Goal: Transaction & Acquisition: Download file/media

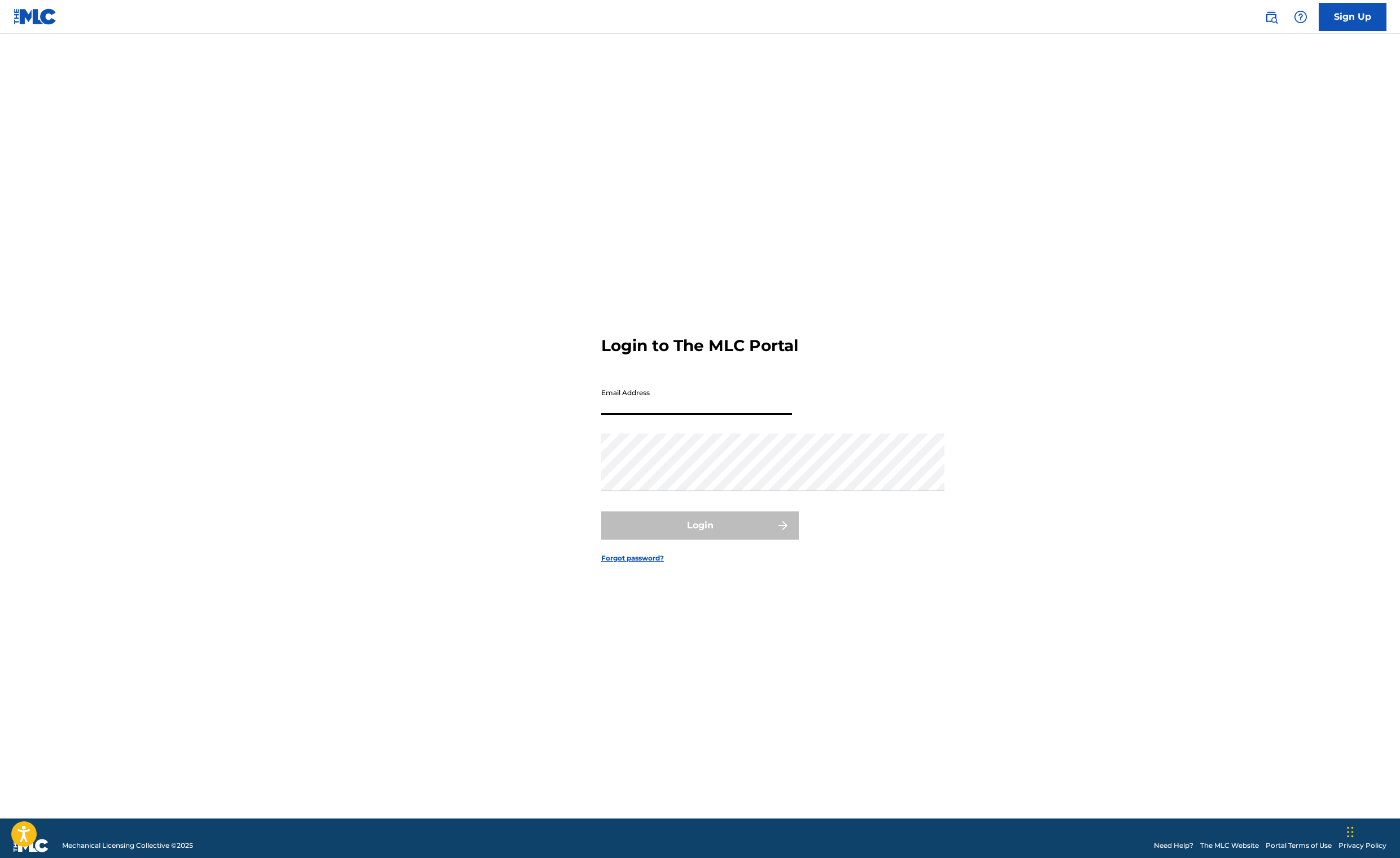
type input "[EMAIL_ADDRESS][DOMAIN_NAME]"
click at [700, 539] on button "Login" at bounding box center [700, 525] width 198 height 28
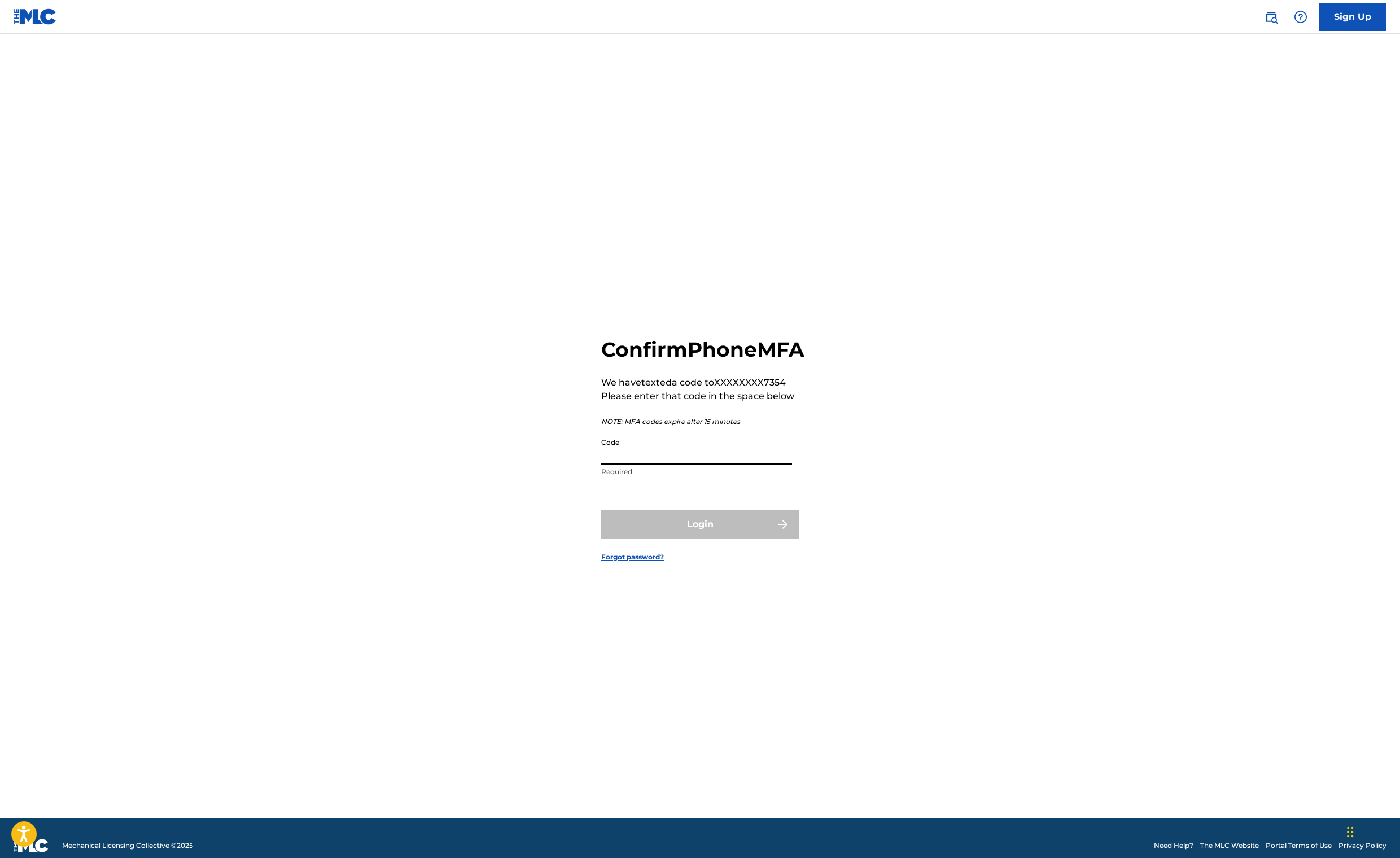
click at [601, 452] on input "Code" at bounding box center [696, 448] width 190 height 32
paste input "790067"
type input "790067"
click at [684, 539] on button "Login" at bounding box center [700, 525] width 198 height 28
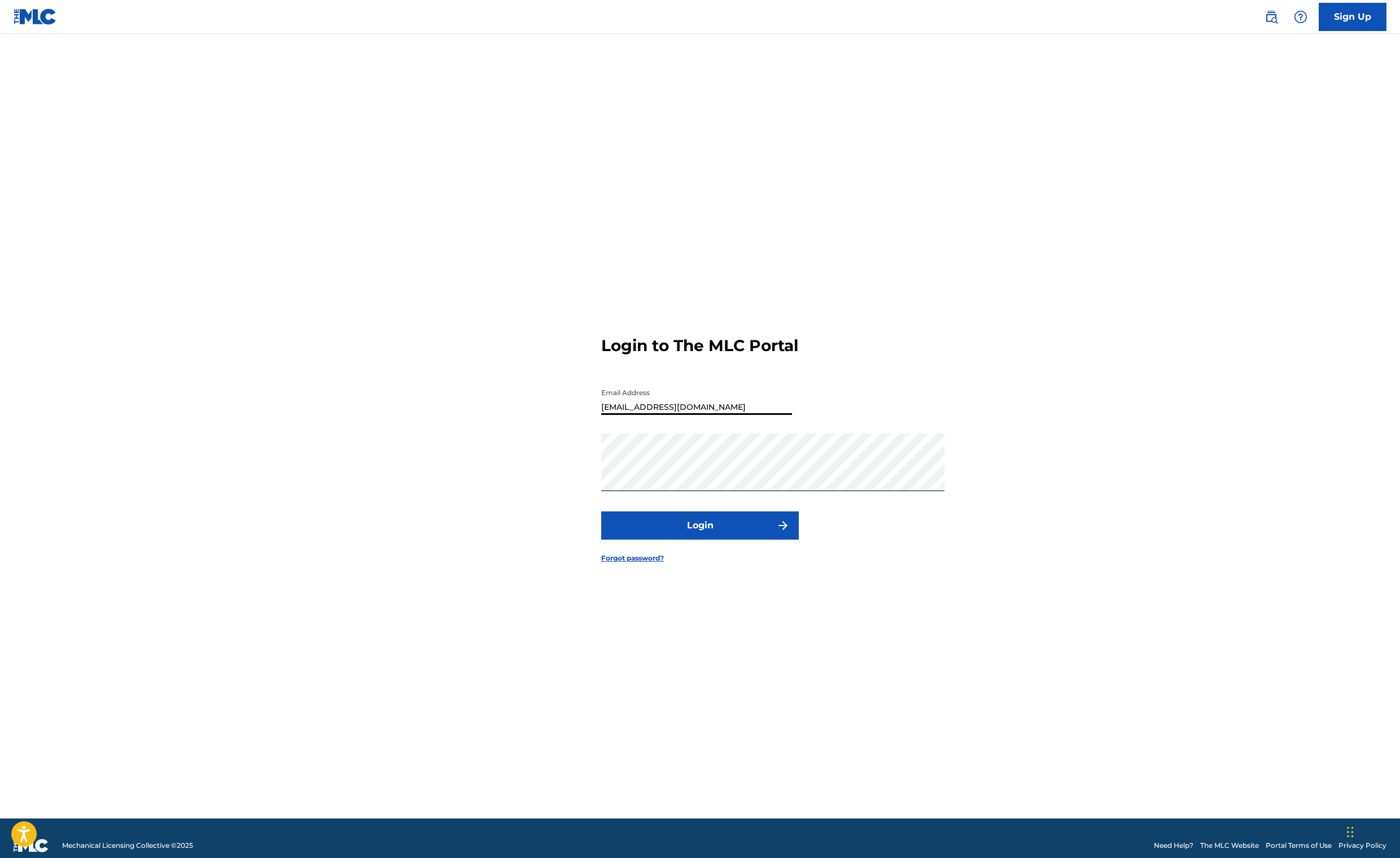
click at [1095, 390] on div "Login to The MLC Portal Email Address [EMAIL_ADDRESS][DOMAIN_NAME] Password Log…" at bounding box center [700, 440] width 790 height 756
click at [688, 539] on button "Login" at bounding box center [700, 525] width 198 height 28
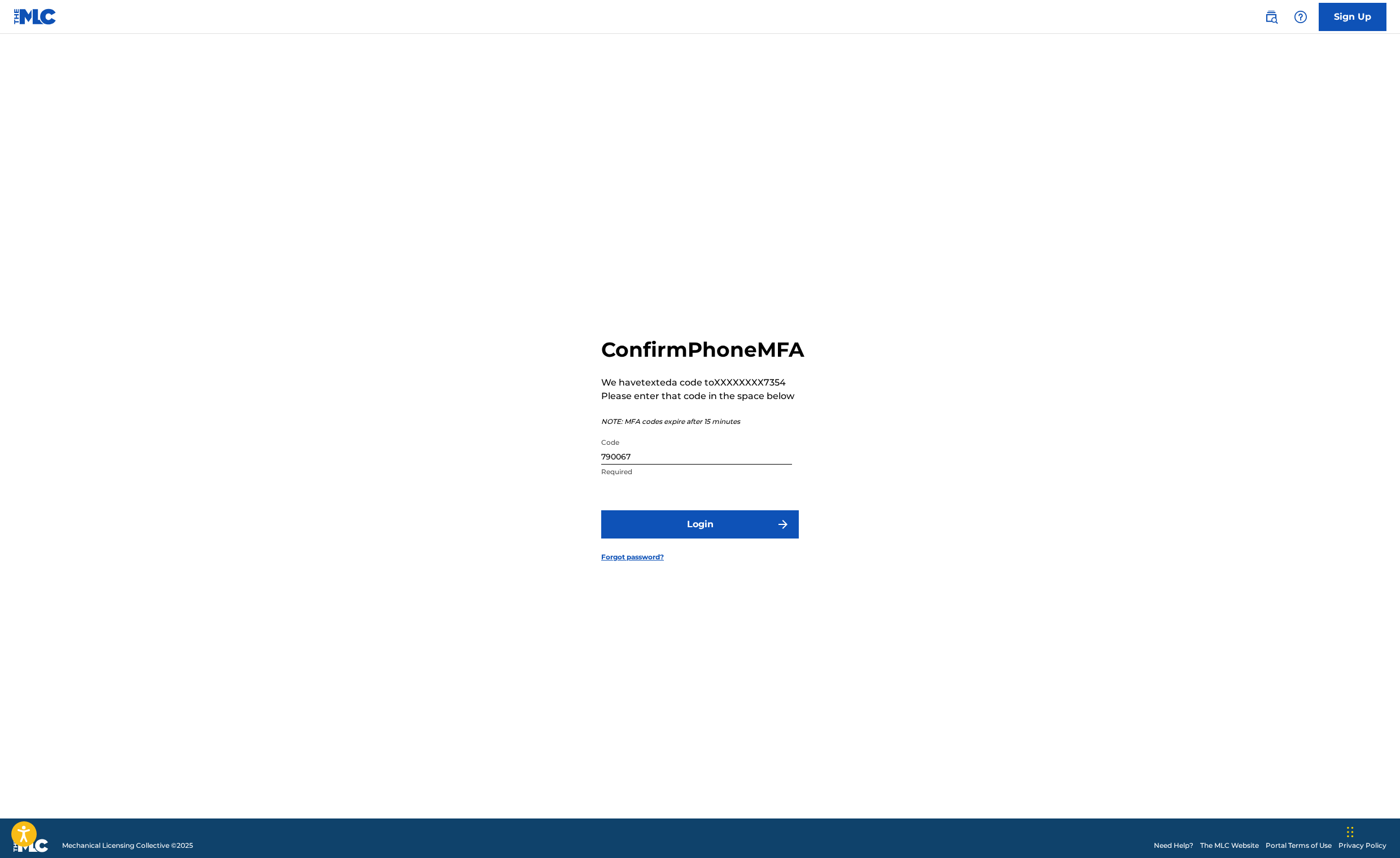
click at [656, 539] on button "Login" at bounding box center [700, 525] width 198 height 28
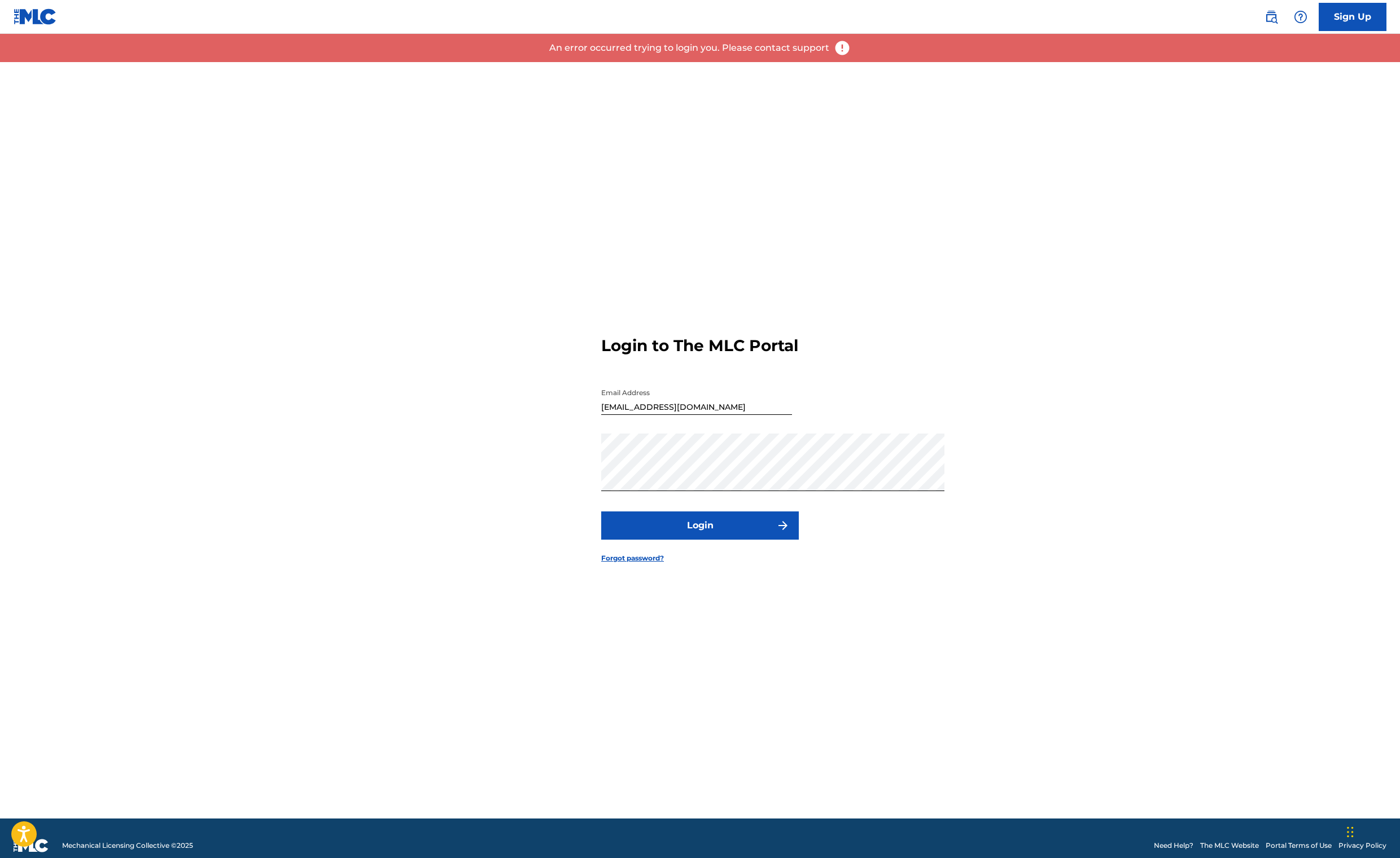
click at [986, 506] on div "Login to The MLC Portal Email Address [EMAIL_ADDRESS][DOMAIN_NAME] Password Log…" at bounding box center [700, 440] width 790 height 756
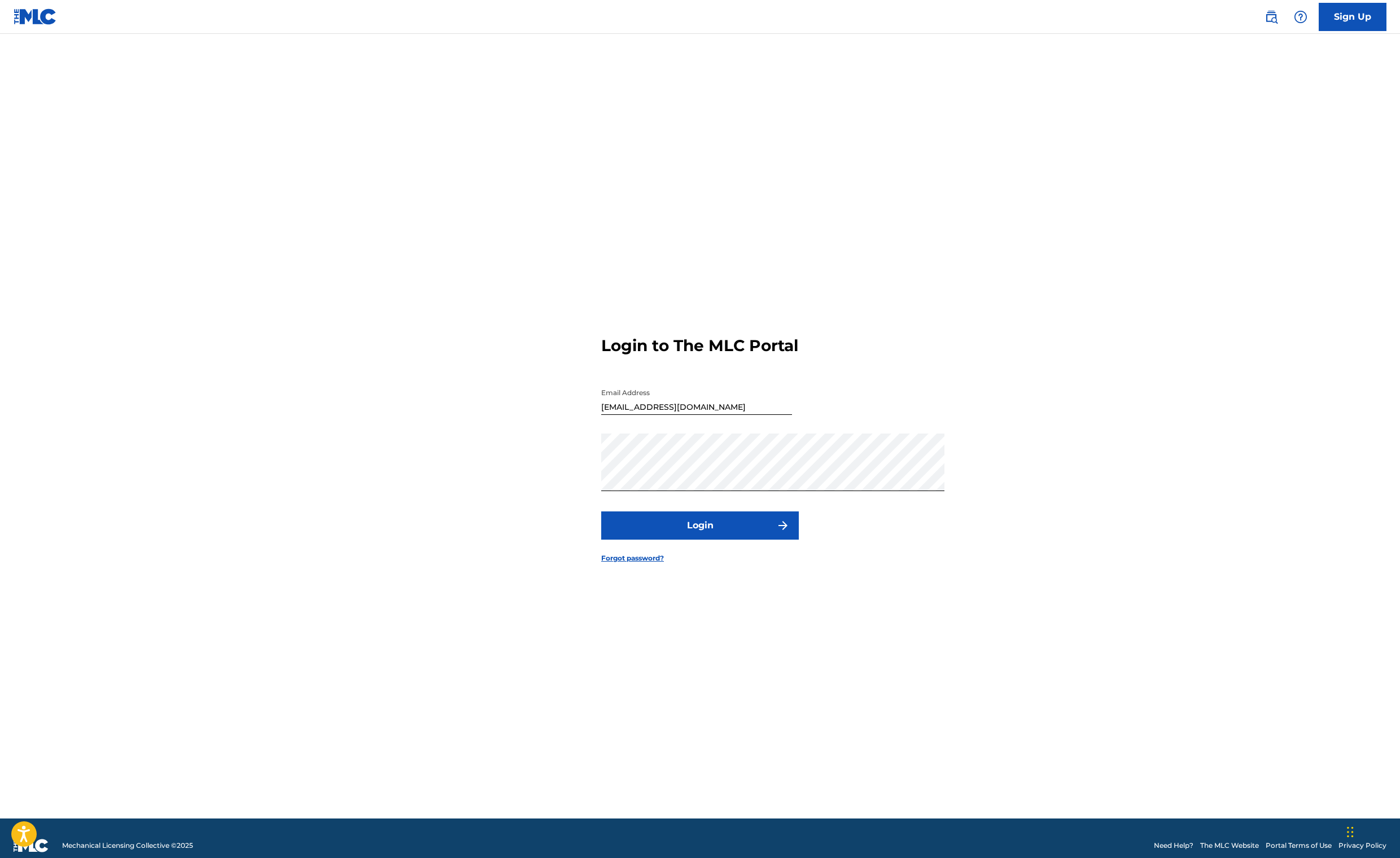
click at [718, 539] on button "Login" at bounding box center [700, 525] width 198 height 28
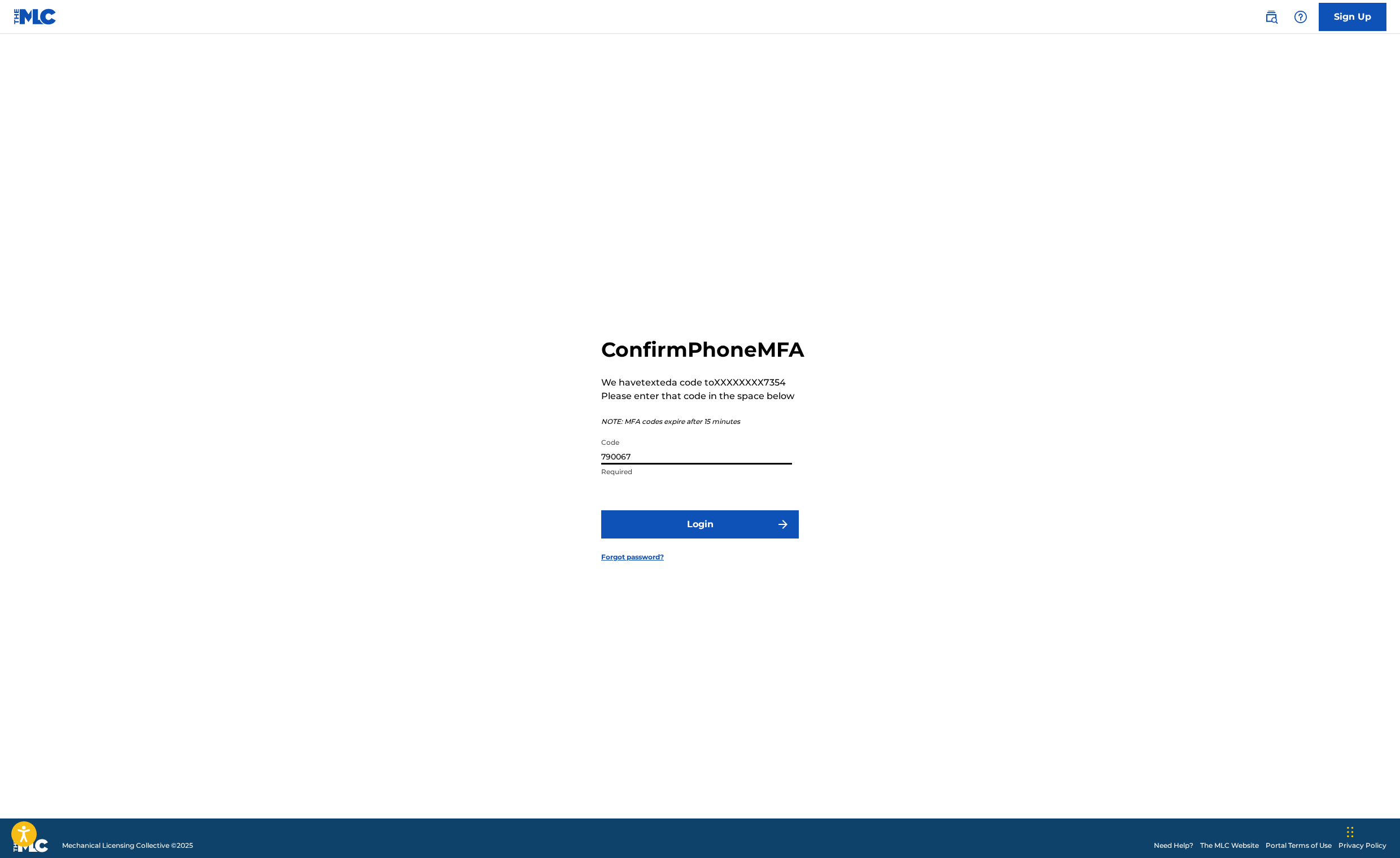
drag, startPoint x: 571, startPoint y: 459, endPoint x: 486, endPoint y: 463, distance: 85.1
click at [486, 463] on div "Confirm Phone MFA We have texted a code to XXXXXXXX7354 Please enter that code …" at bounding box center [700, 440] width 790 height 756
type input "790067"
click at [684, 539] on button "Login" at bounding box center [700, 525] width 198 height 28
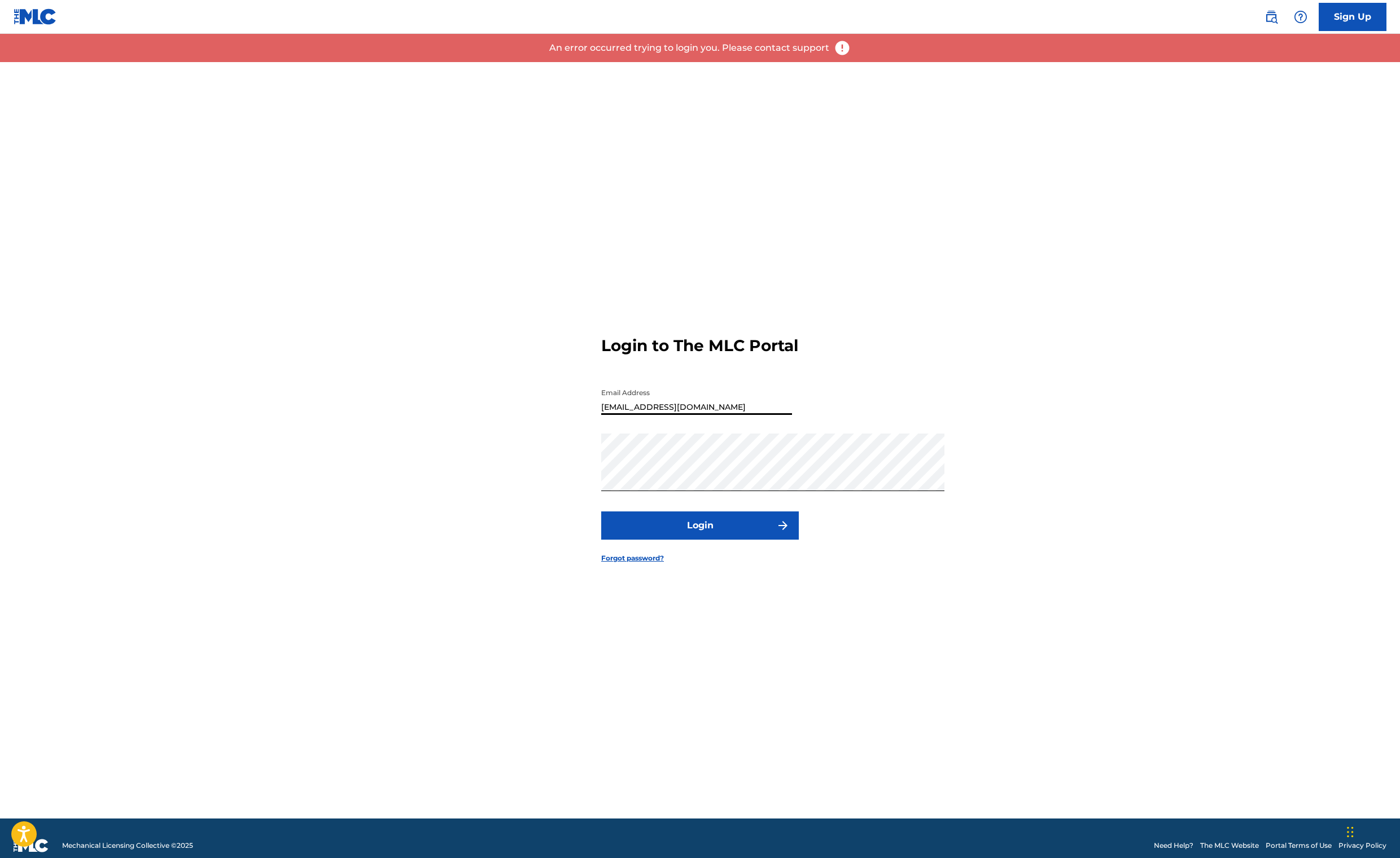
click at [964, 518] on div "Login to The MLC Portal Email Address [EMAIL_ADDRESS][DOMAIN_NAME] Password Log…" at bounding box center [700, 440] width 790 height 756
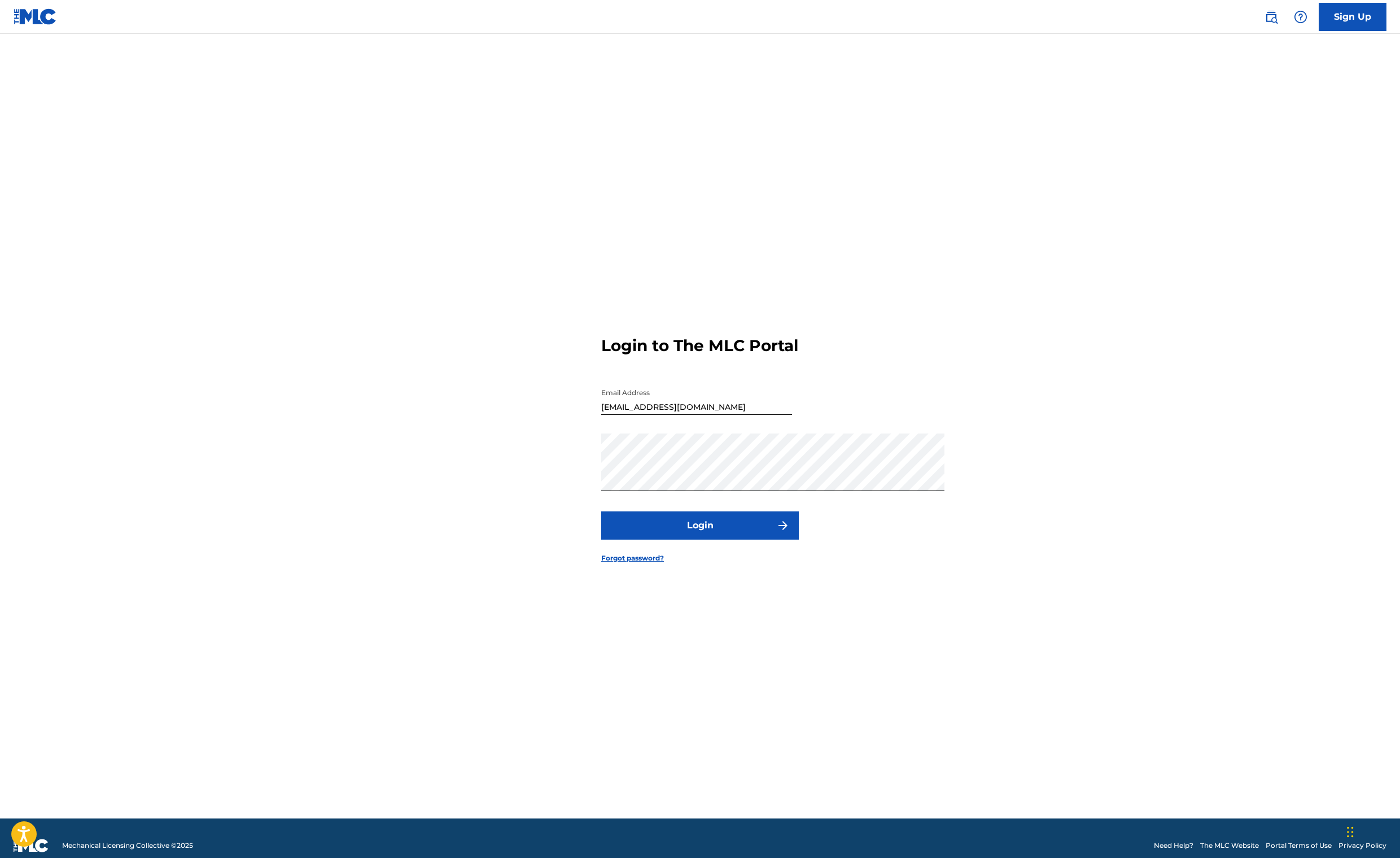
click at [630, 539] on button "Login" at bounding box center [700, 525] width 198 height 28
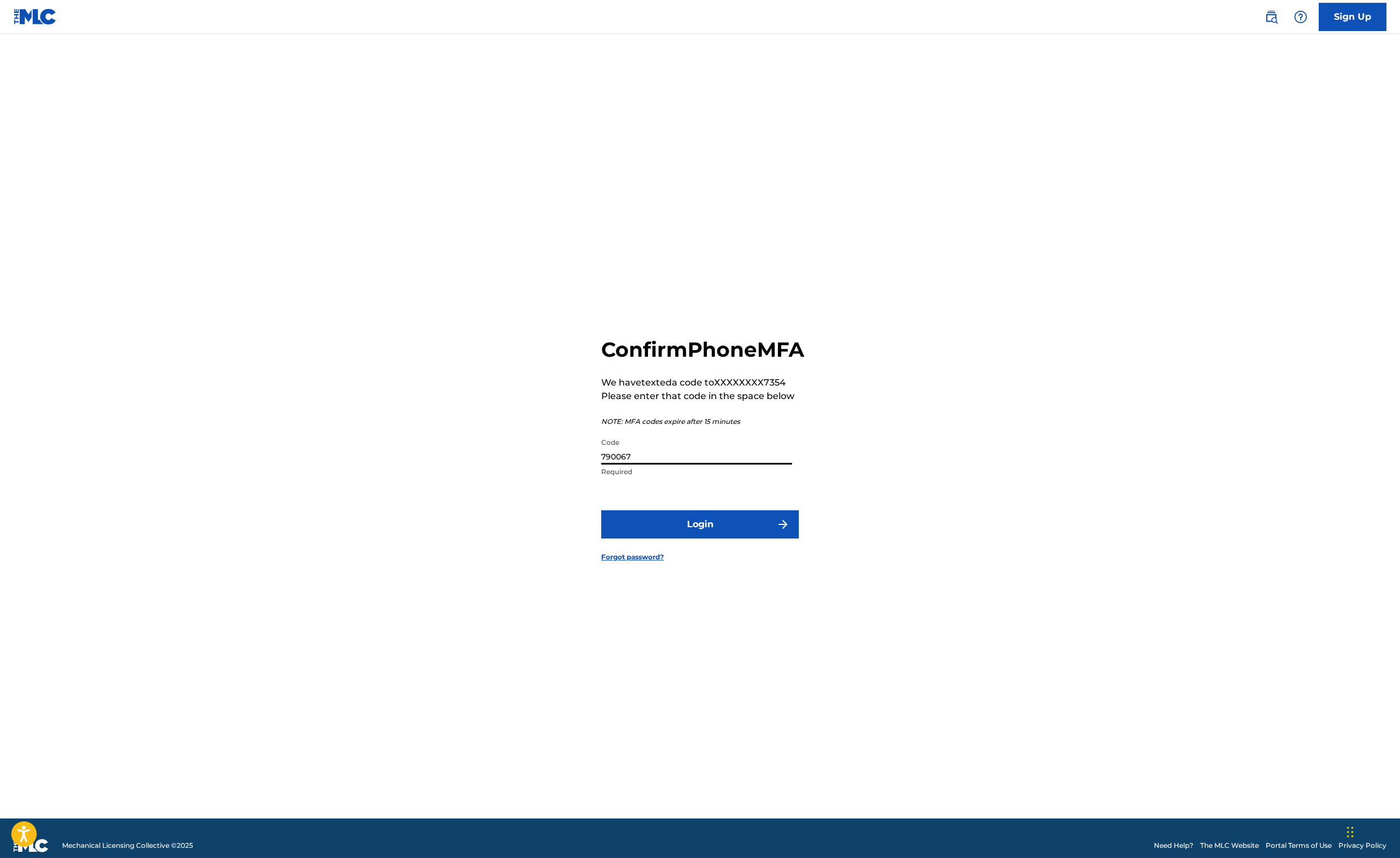
click at [601, 456] on input "790067" at bounding box center [696, 448] width 190 height 32
paste input "835034"
type input "835034"
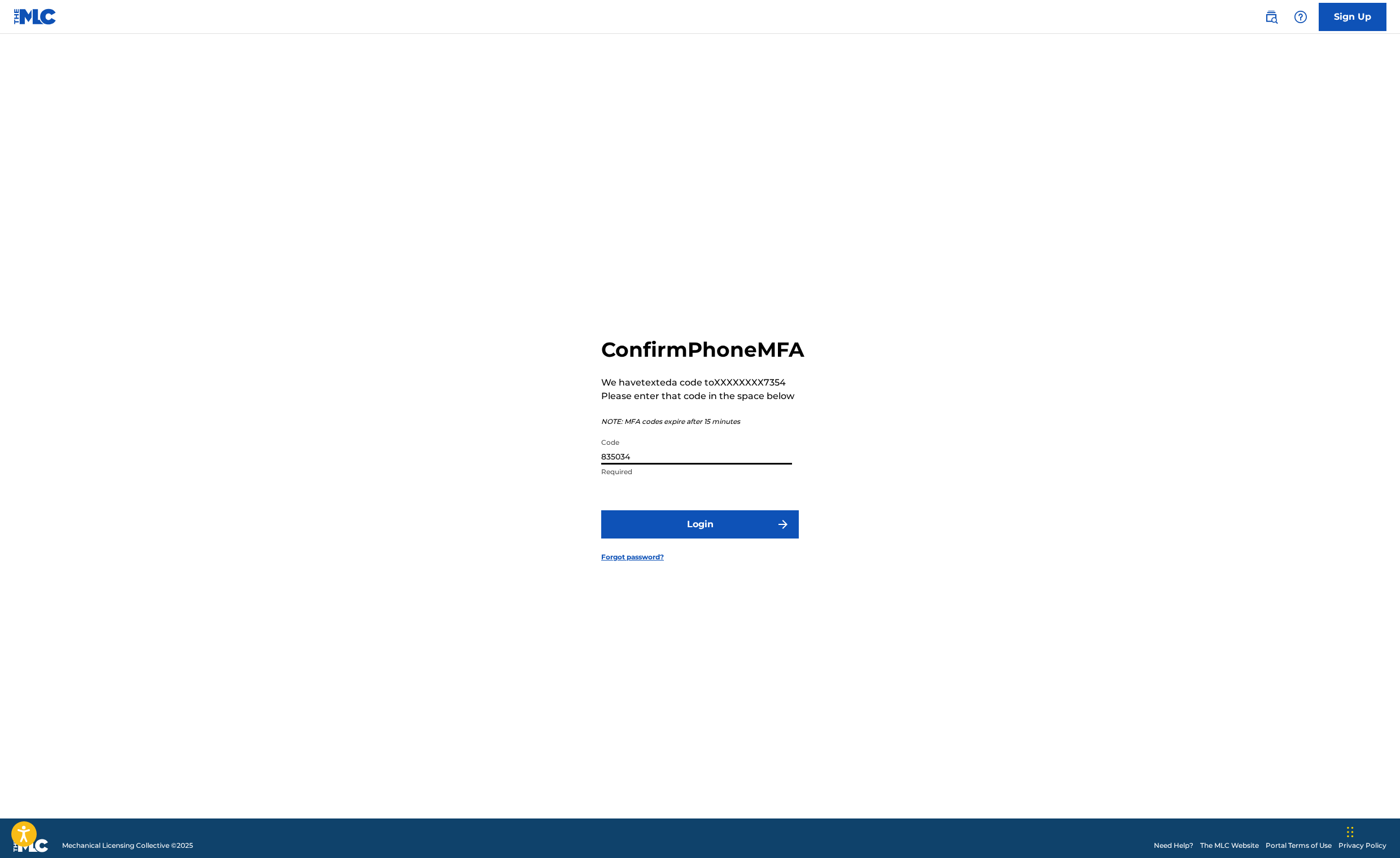
click at [684, 539] on button "Login" at bounding box center [700, 525] width 198 height 28
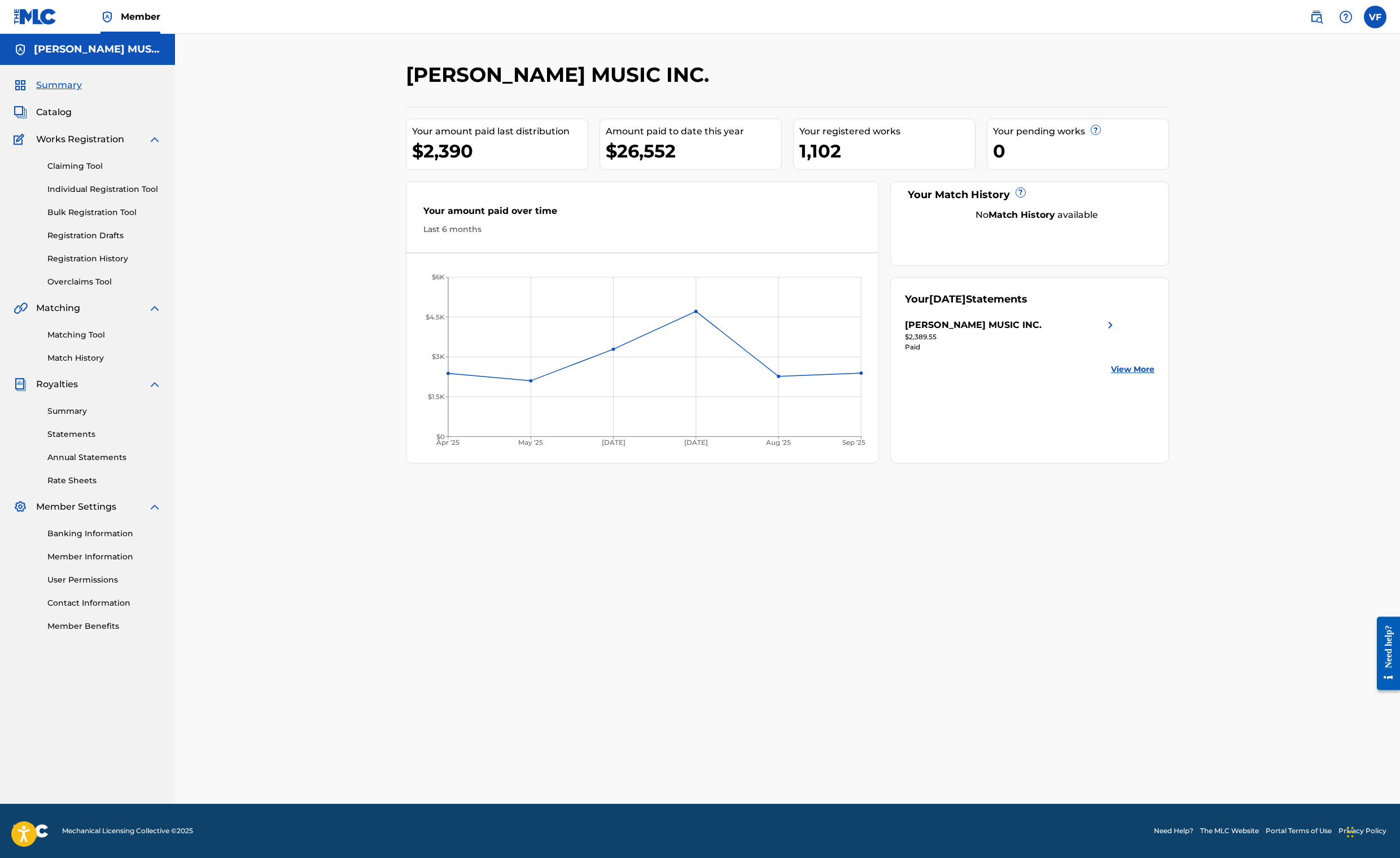
scroll to position [126, 0]
click at [114, 440] on link "Statements" at bounding box center [104, 434] width 114 height 12
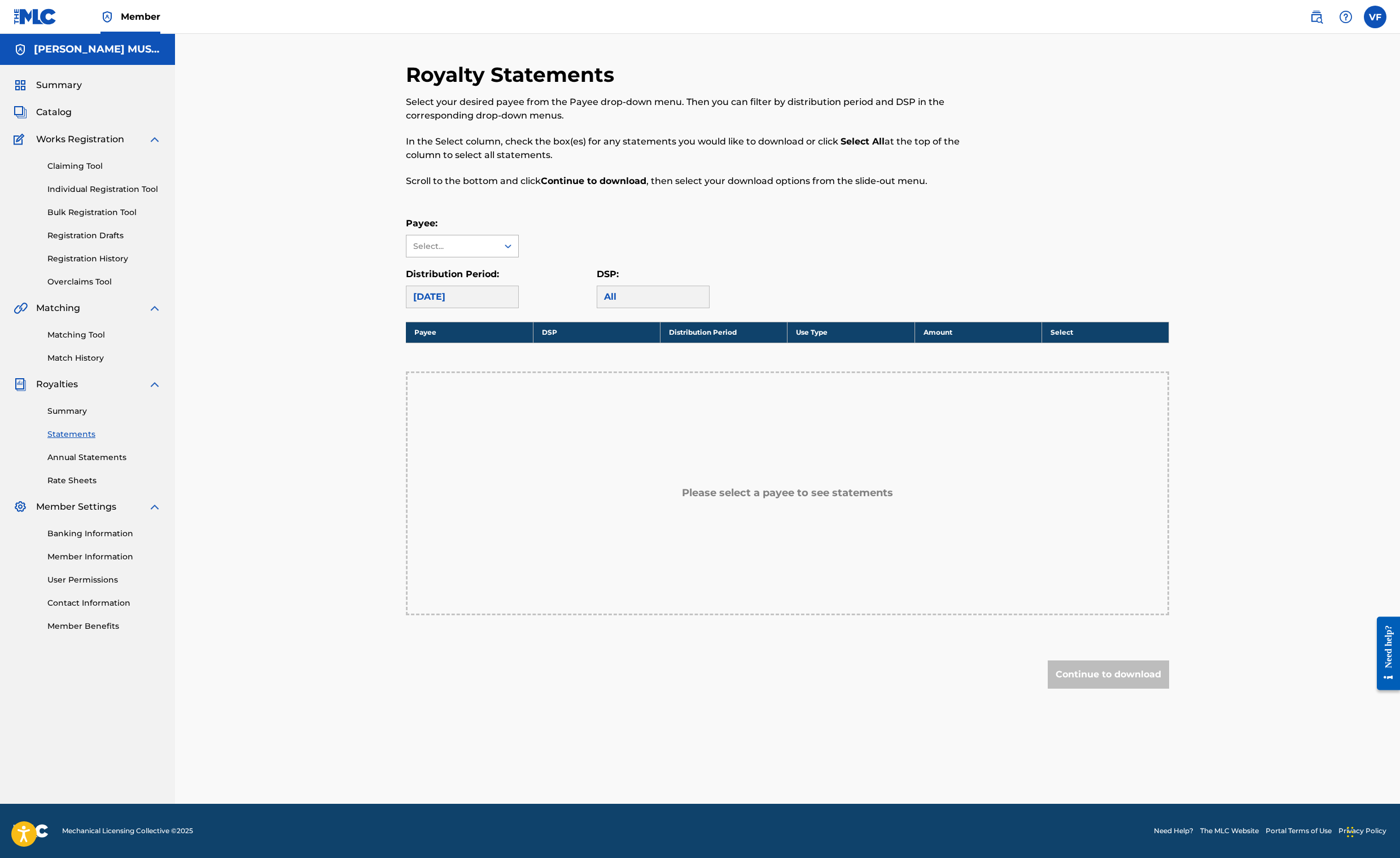
click at [514, 252] on icon at bounding box center [508, 246] width 11 height 11
click at [463, 299] on div "[PERSON_NAME] MUSIC INC." at bounding box center [462, 278] width 112 height 41
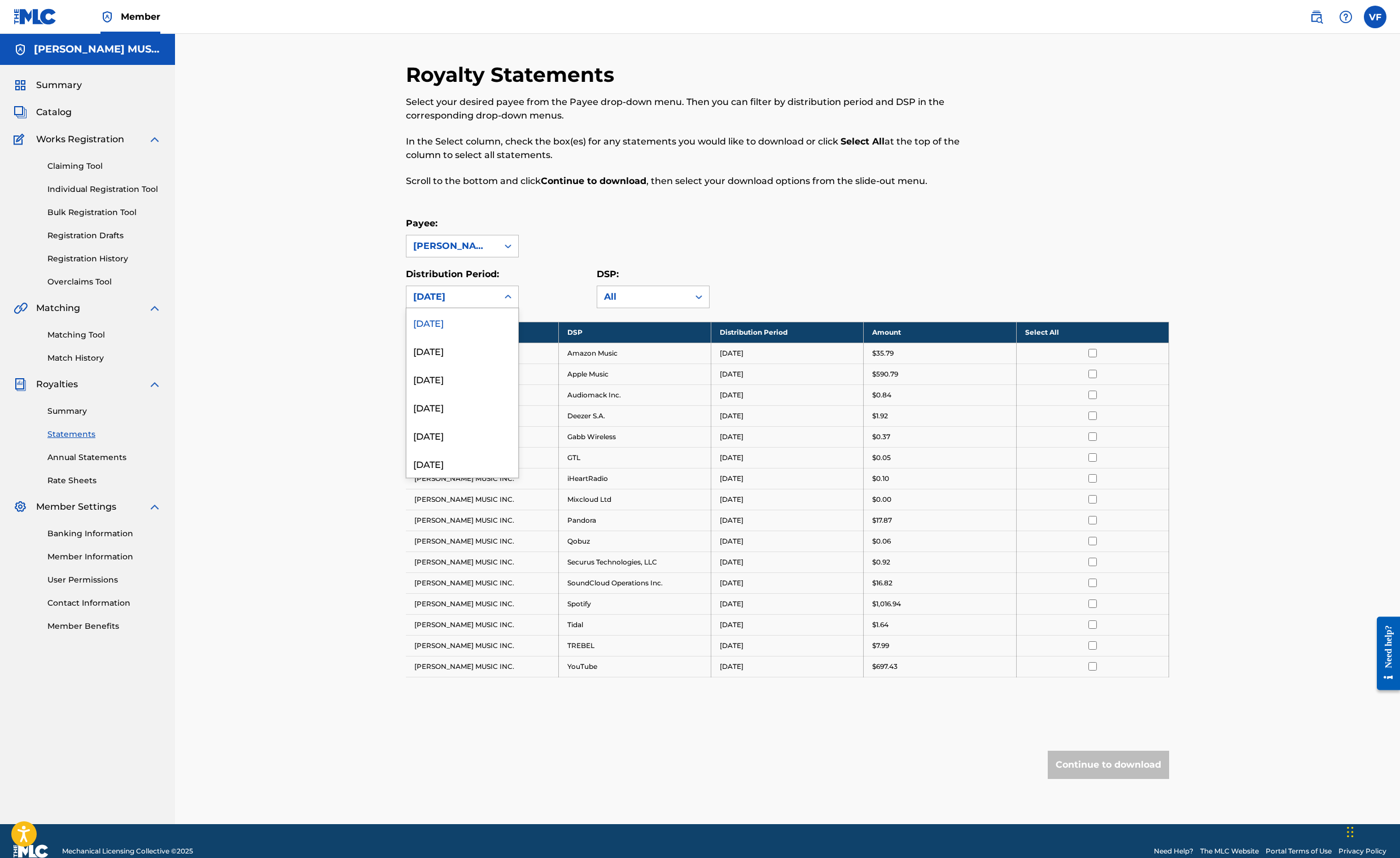
click at [511, 299] on icon at bounding box center [508, 297] width 7 height 4
click at [419, 365] on div "[DATE]" at bounding box center [462, 350] width 112 height 28
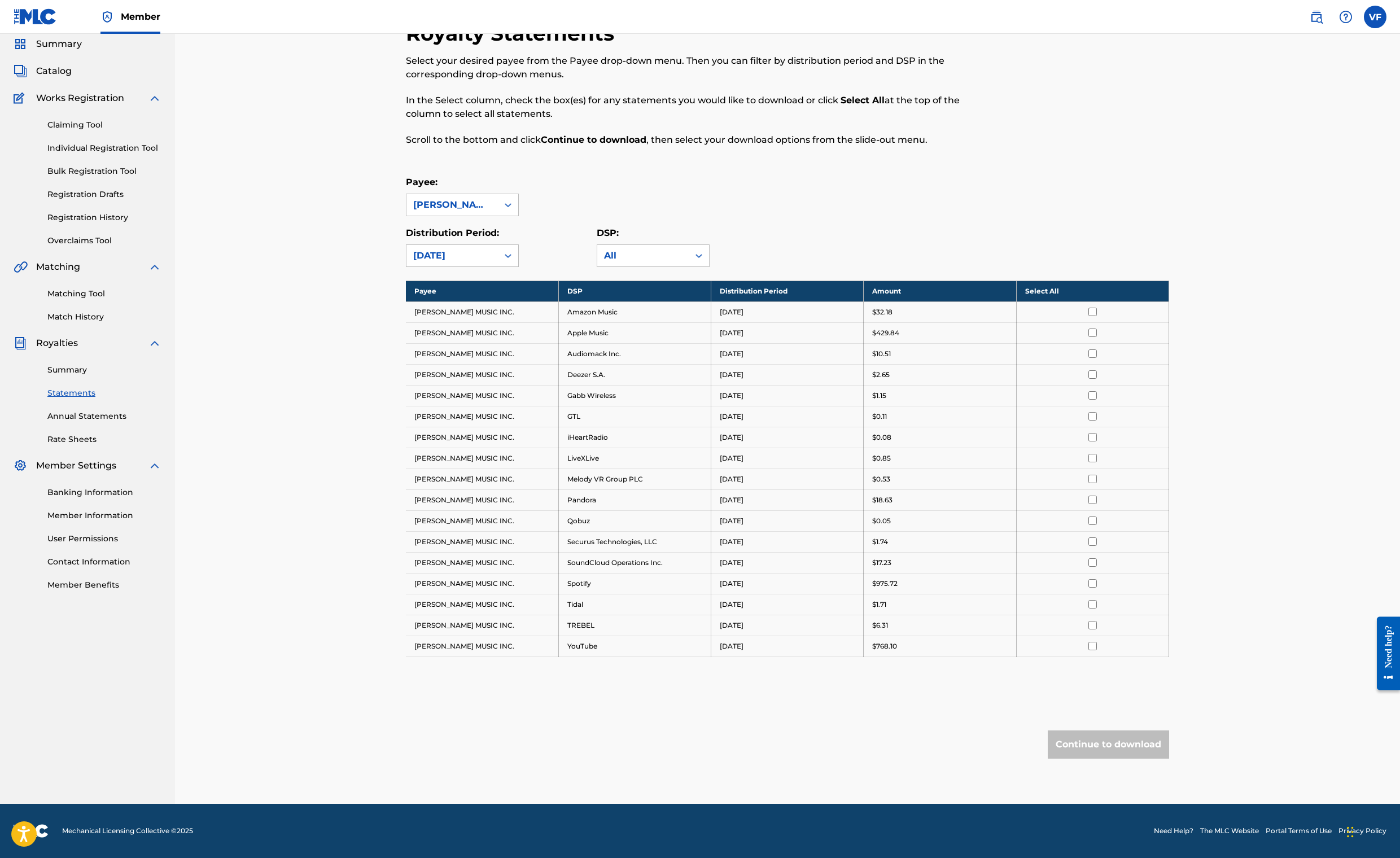
scroll to position [331, 0]
click at [1168, 281] on th "Select All" at bounding box center [1092, 291] width 152 height 21
click at [1169, 730] on button "Continue to download" at bounding box center [1109, 744] width 122 height 28
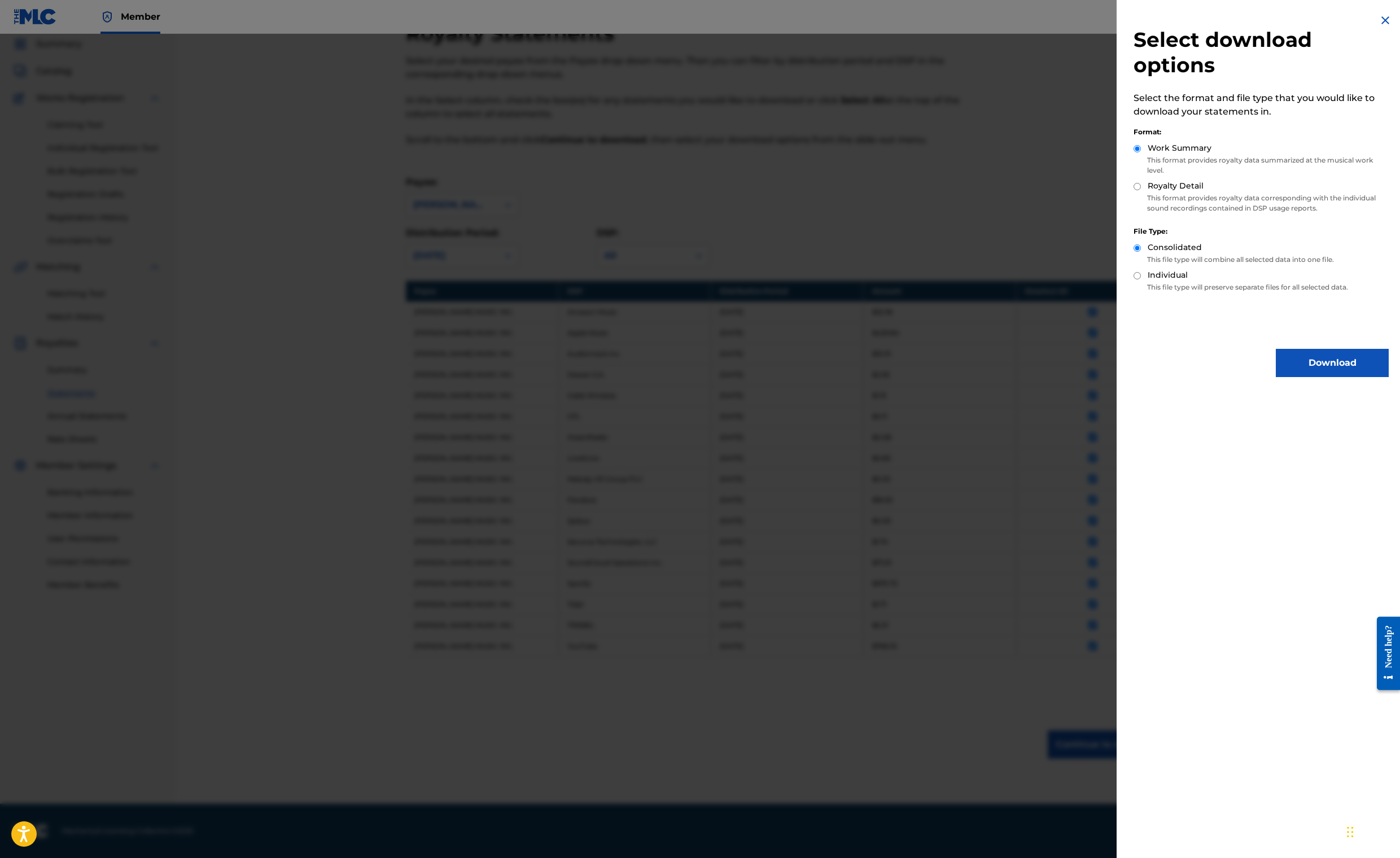
click at [1276, 377] on button "Download" at bounding box center [1332, 363] width 113 height 28
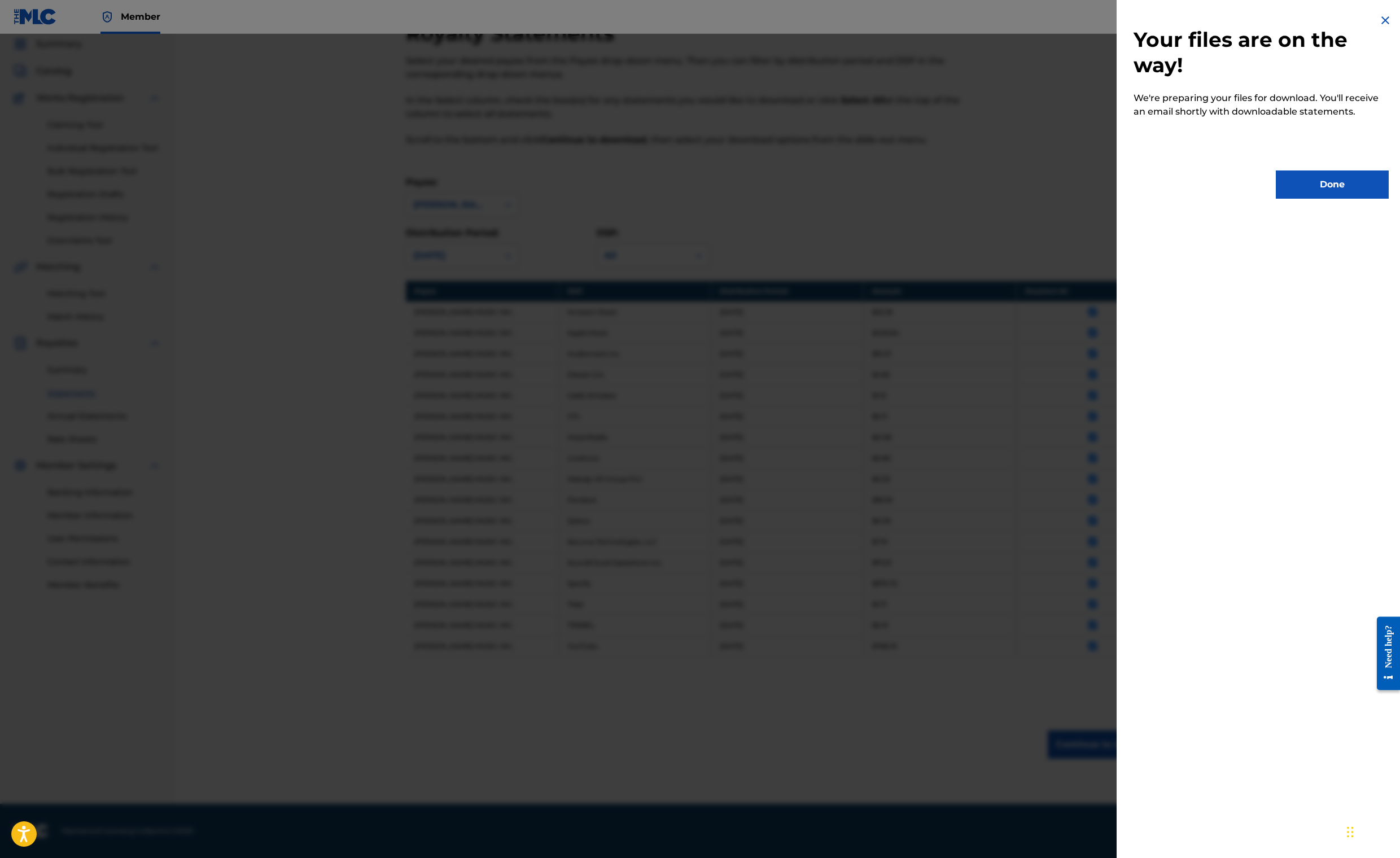
click at [1308, 198] on button "Done" at bounding box center [1332, 184] width 113 height 28
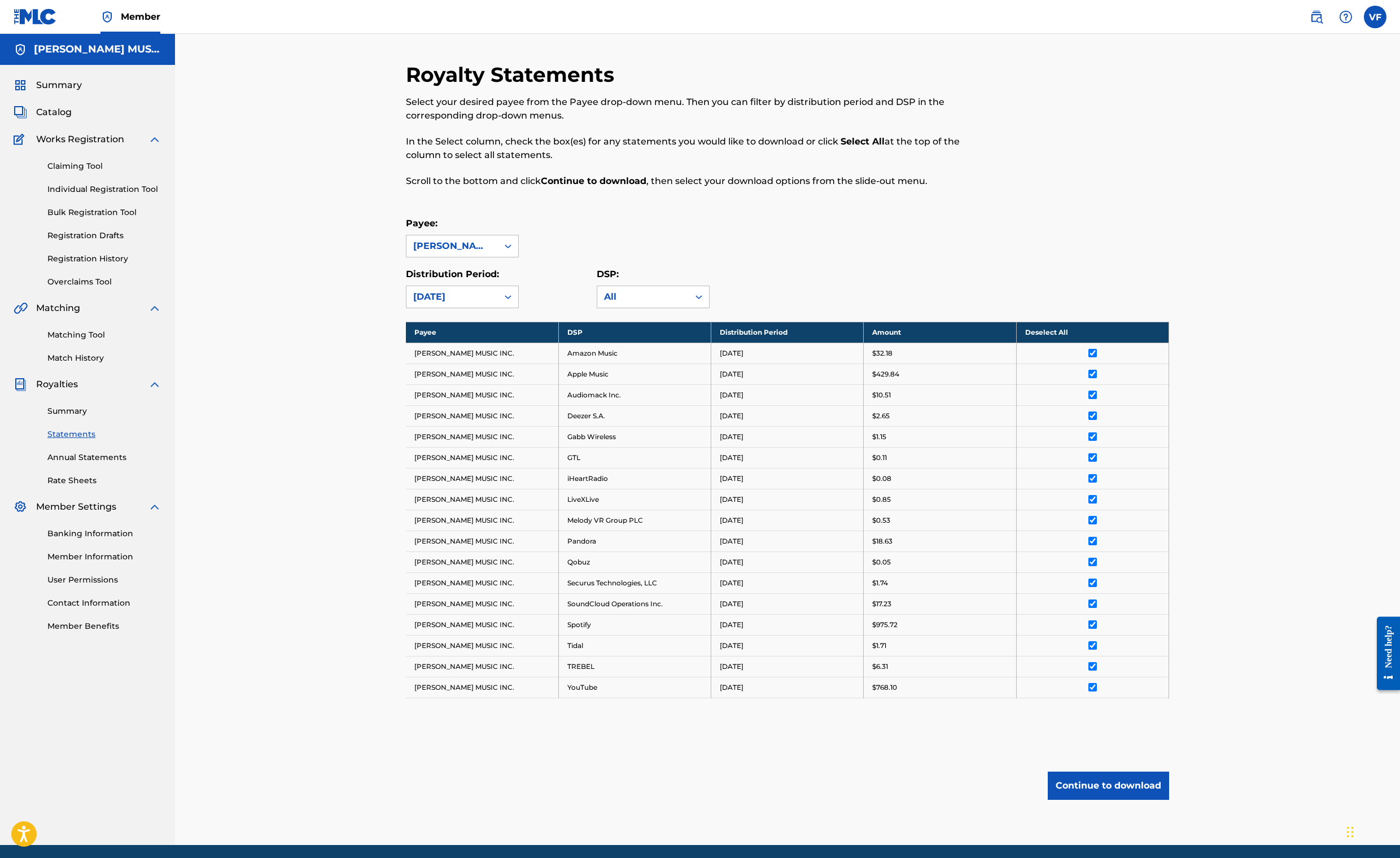
scroll to position [0, 0]
click at [514, 303] on icon at bounding box center [508, 297] width 11 height 11
click at [406, 393] on div "[DATE]" at bounding box center [462, 379] width 112 height 28
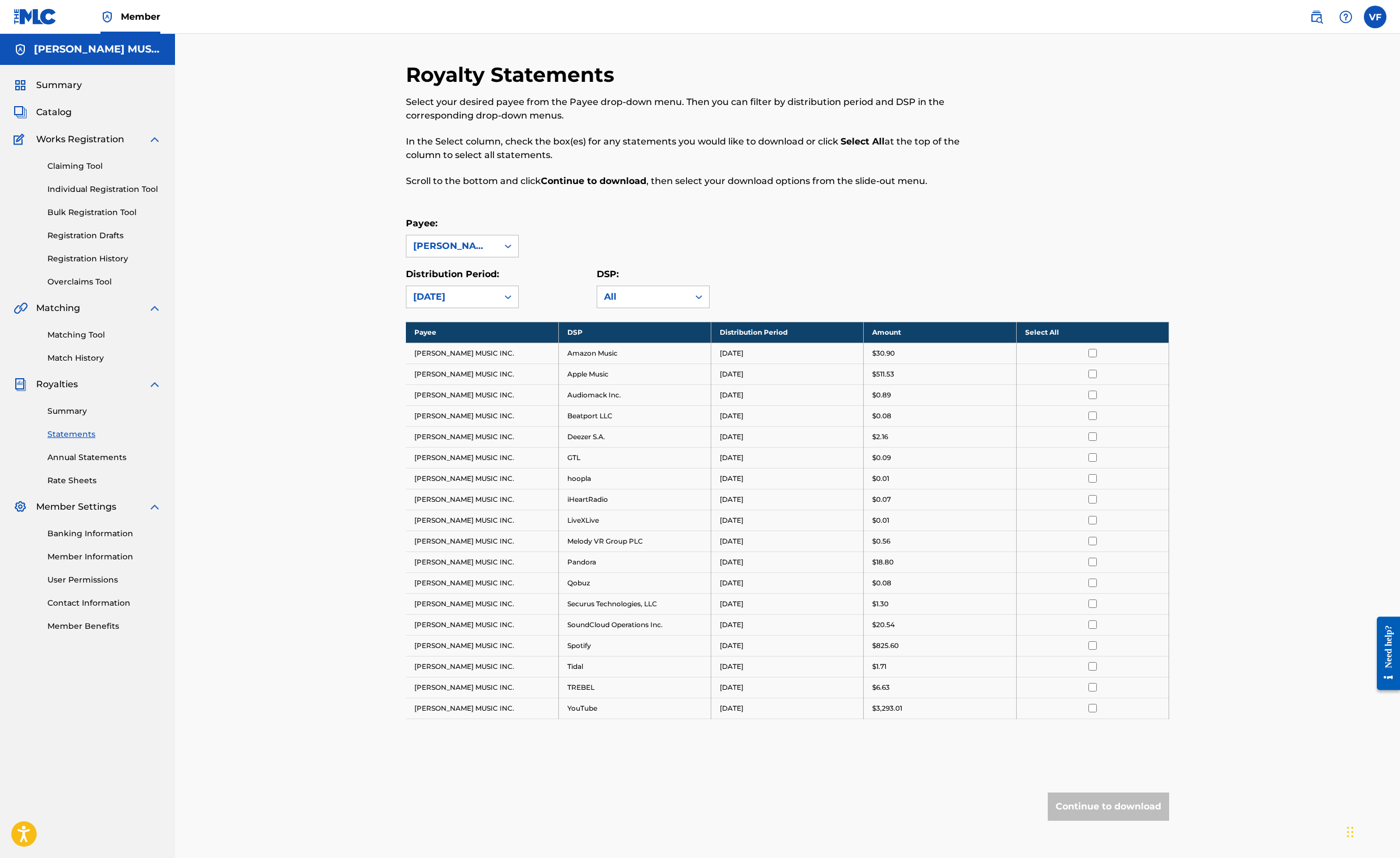
click at [1168, 343] on th "Select All" at bounding box center [1092, 331] width 152 height 21
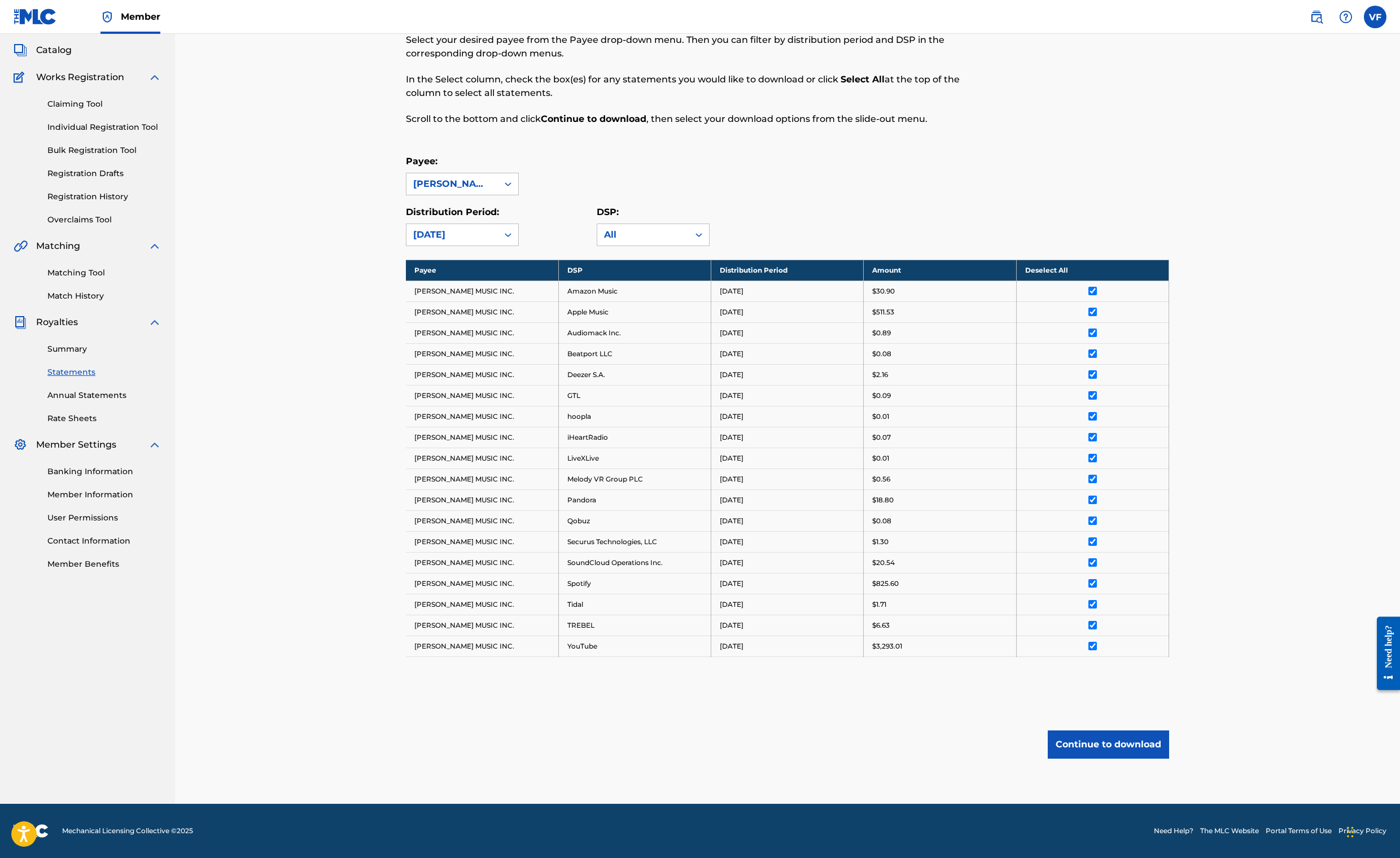
scroll to position [527, 0]
click at [1169, 730] on button "Continue to download" at bounding box center [1109, 744] width 122 height 28
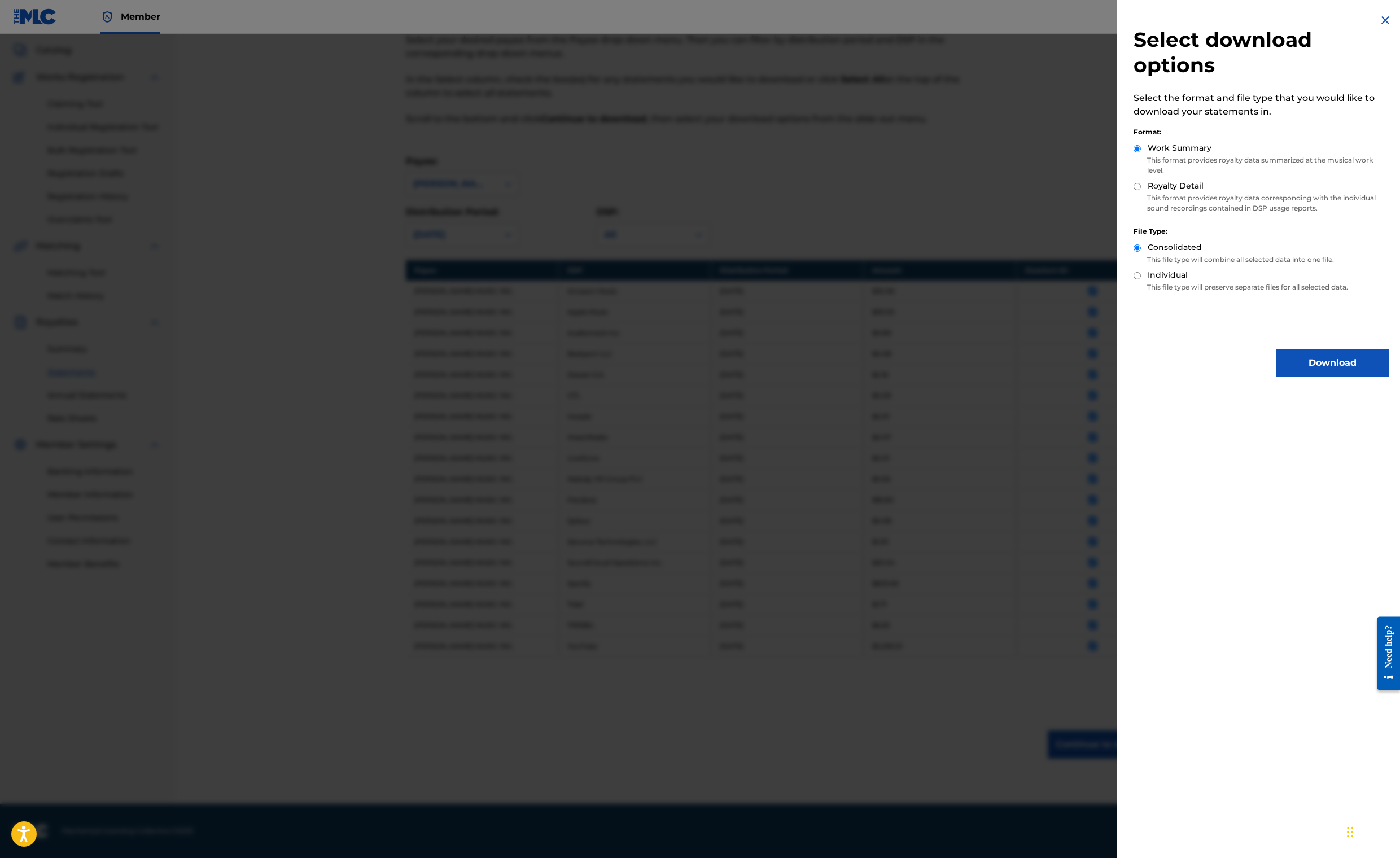
click at [1276, 377] on button "Download" at bounding box center [1332, 363] width 113 height 28
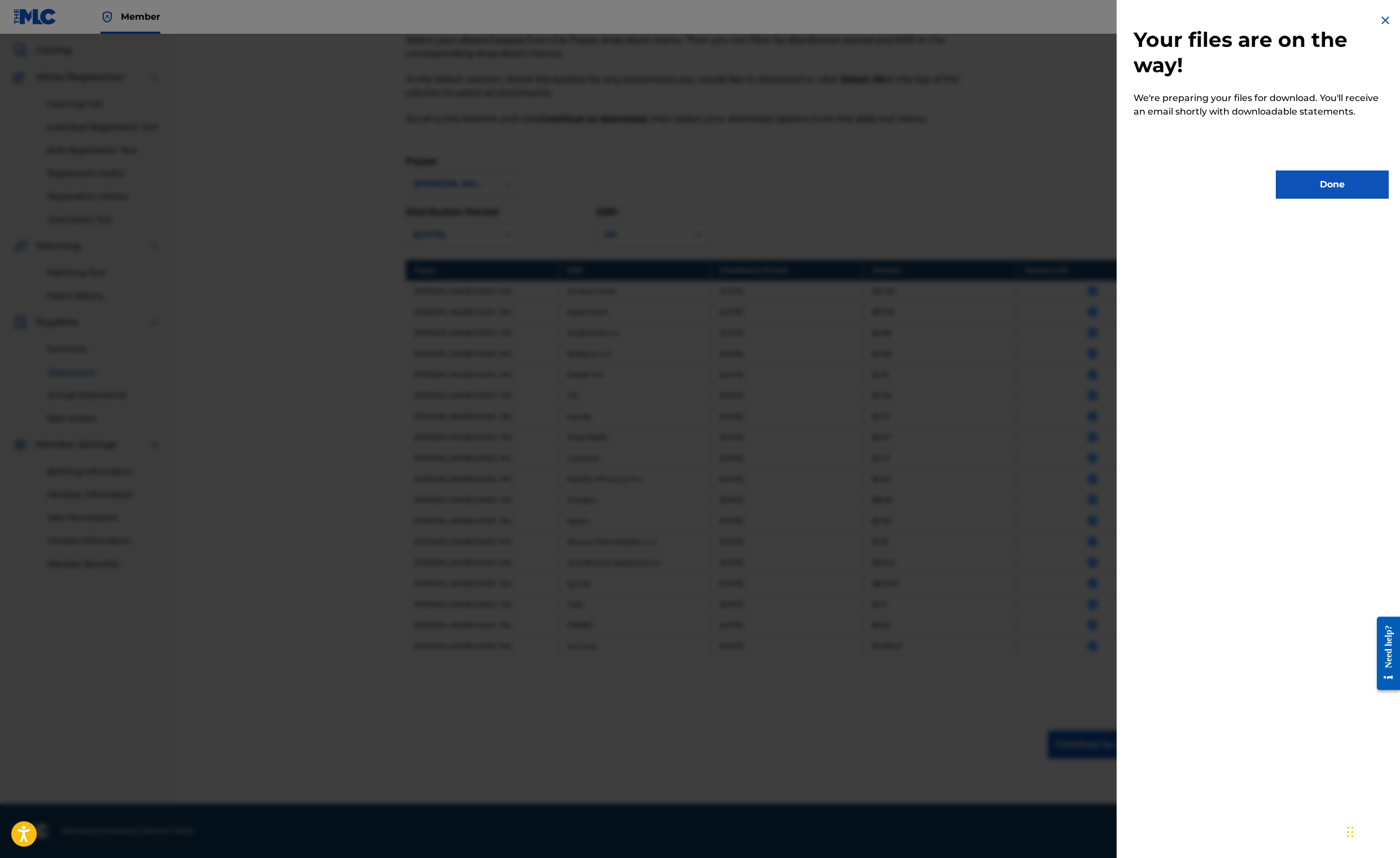
click at [1279, 198] on button "Done" at bounding box center [1332, 184] width 113 height 28
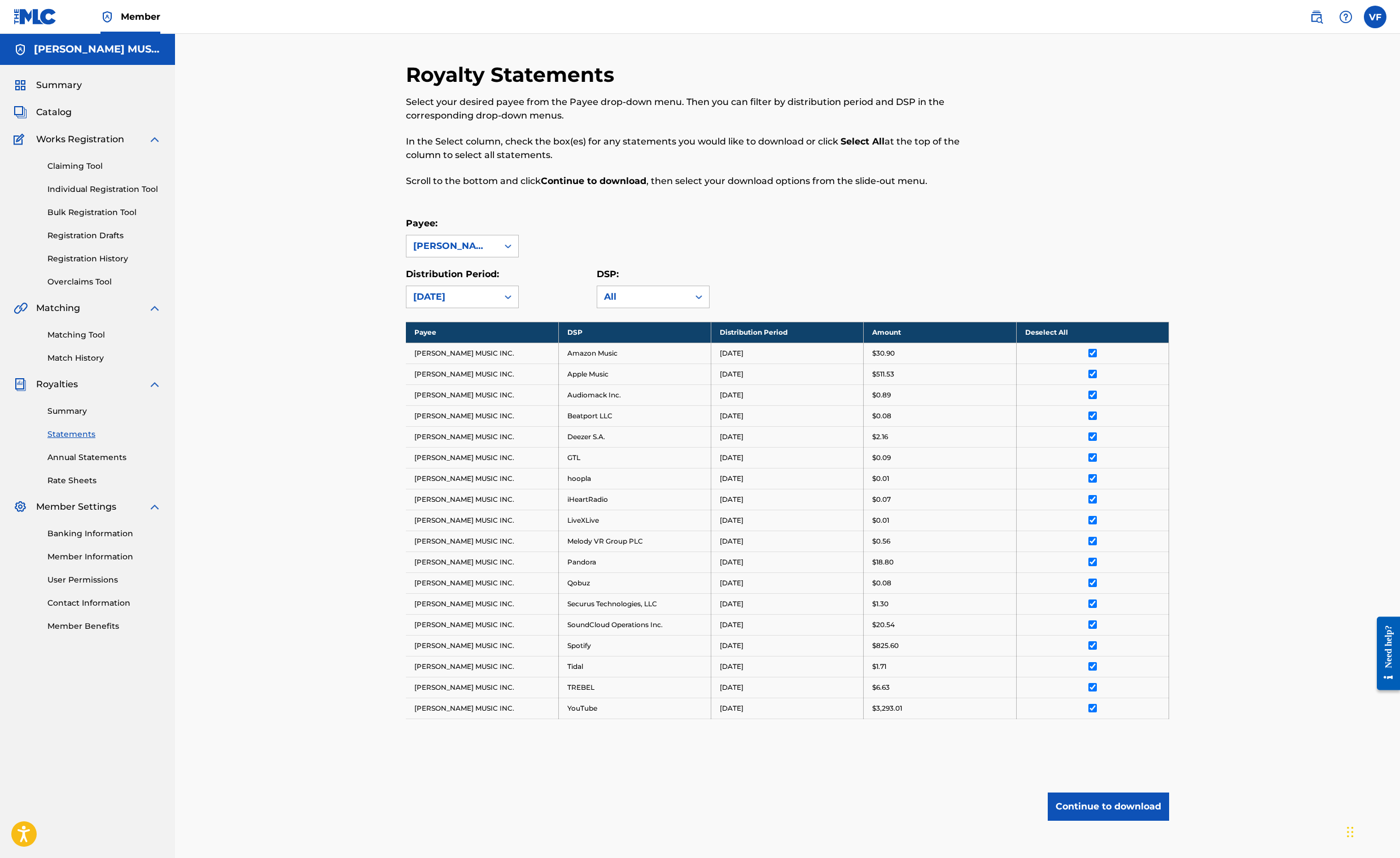
scroll to position [0, 0]
click at [514, 303] on icon at bounding box center [508, 297] width 11 height 11
click at [406, 421] on div "[DATE]" at bounding box center [462, 407] width 112 height 28
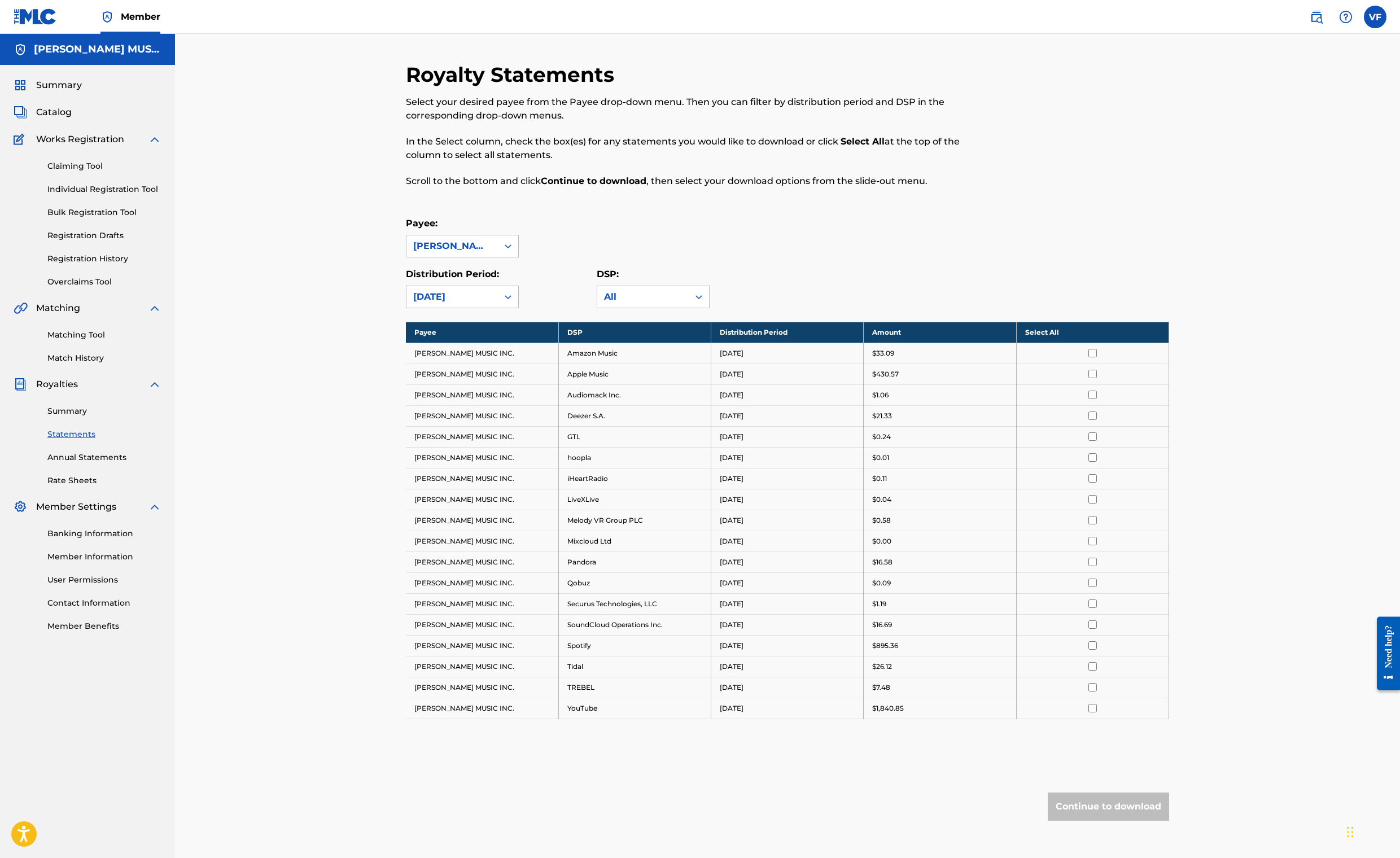
click at [1168, 343] on th "Select All" at bounding box center [1092, 331] width 152 height 21
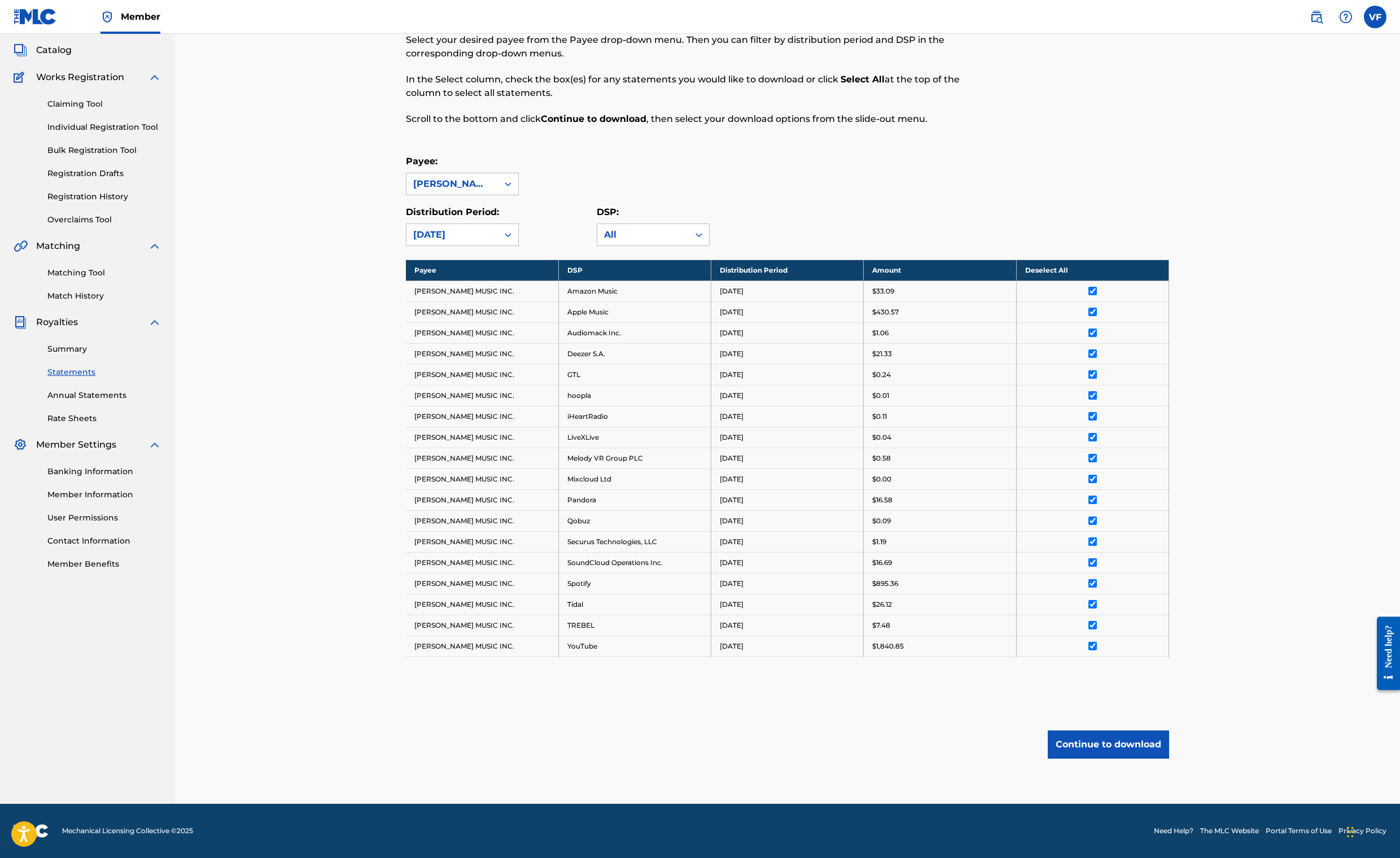
scroll to position [604, 0]
click at [1169, 730] on button "Continue to download" at bounding box center [1109, 744] width 122 height 28
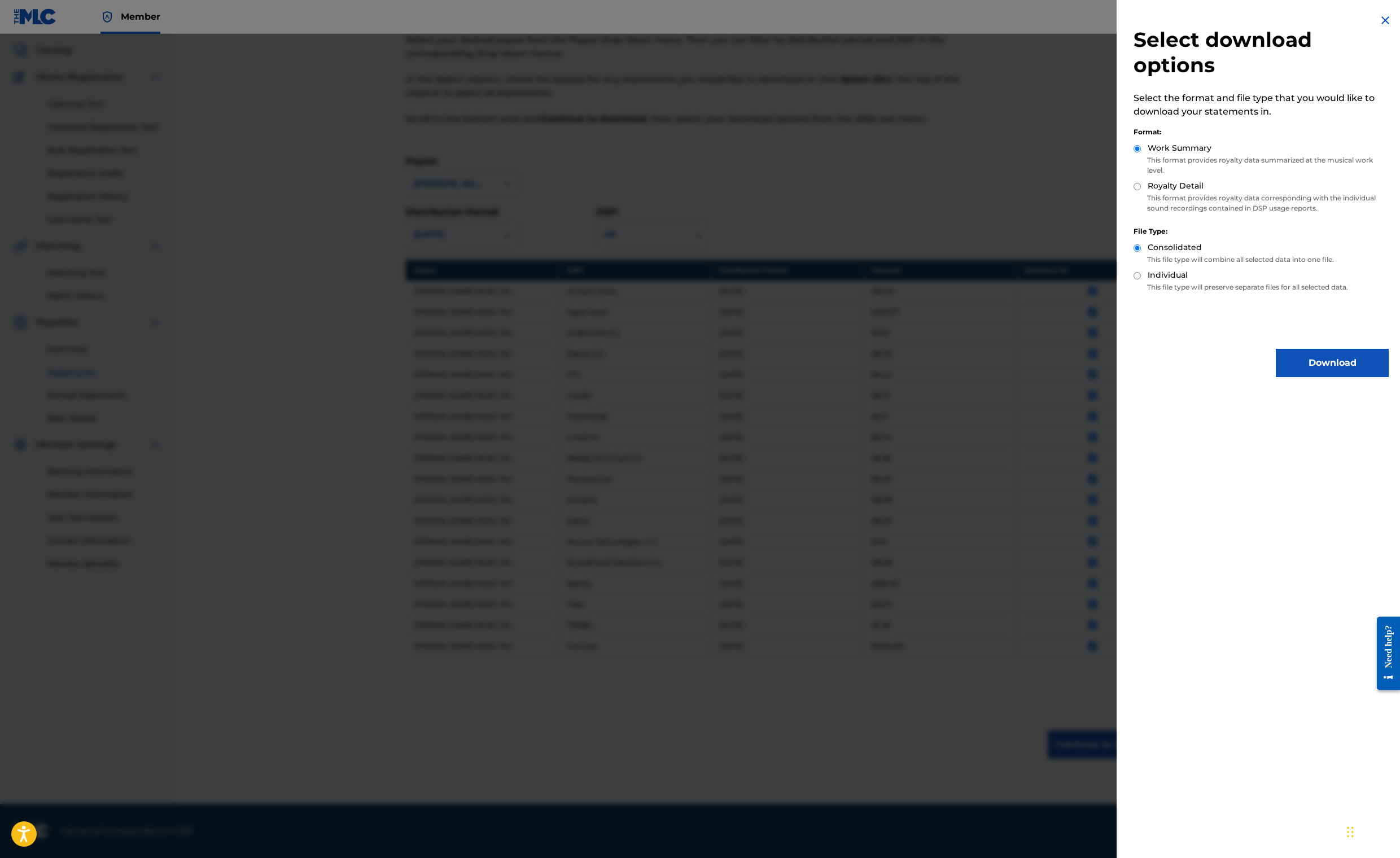
click at [1276, 377] on button "Download" at bounding box center [1332, 363] width 113 height 28
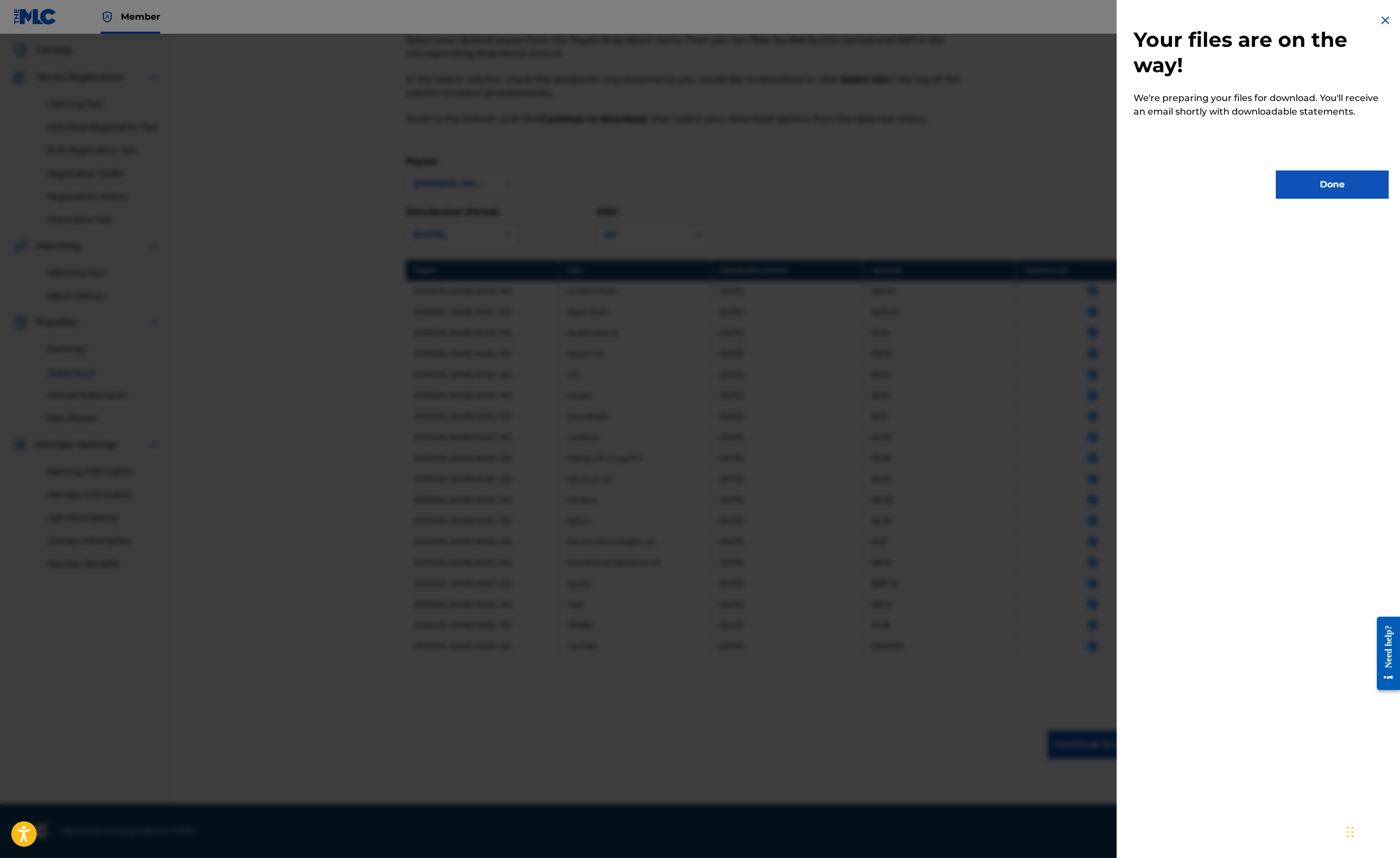
click at [1378, 27] on img at bounding box center [1385, 20] width 13 height 13
